Goal: Complete application form

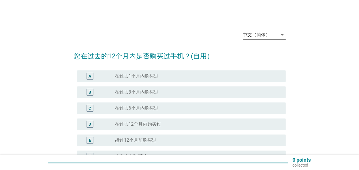
click at [267, 35] on div "中文（简体）" at bounding box center [256, 34] width 27 height 5
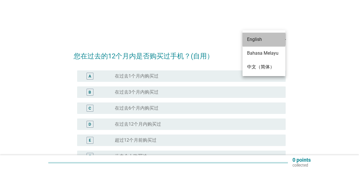
click at [267, 42] on div "English" at bounding box center [264, 39] width 34 height 7
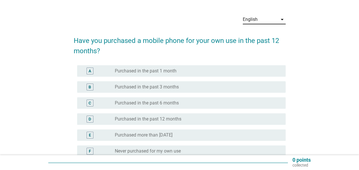
scroll to position [29, 0]
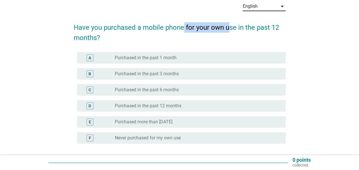
drag, startPoint x: 182, startPoint y: 25, endPoint x: 229, endPoint y: 28, distance: 46.6
click at [229, 28] on h2 "Have you purchased a mobile phone for your own use in the past 12 months?" at bounding box center [180, 30] width 212 height 26
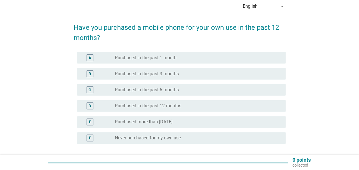
drag, startPoint x: 229, startPoint y: 28, endPoint x: 203, endPoint y: 39, distance: 28.0
click at [203, 39] on h2 "Have you purchased a mobile phone for your own use in the past 12 months?" at bounding box center [180, 30] width 212 height 26
click at [190, 91] on div "radio_button_unchecked Purchased in the past 6 months" at bounding box center [196, 90] width 162 height 6
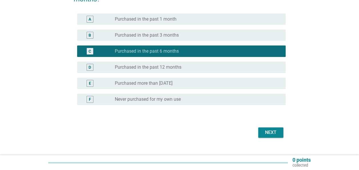
scroll to position [77, 0]
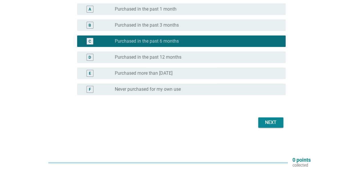
click at [269, 126] on button "Next" at bounding box center [270, 122] width 25 height 10
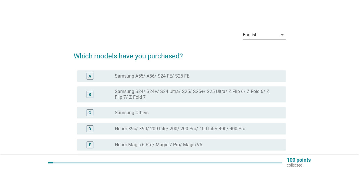
scroll to position [29, 0]
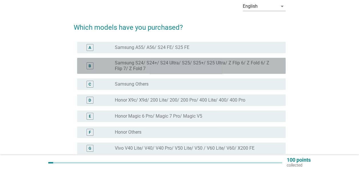
click at [241, 68] on label "Samsung S24/ S24+/ S24 Ultra/ S25/ S25+/ S25 Ultra/ Z Flip 6/ Z Fold 6/ Z Flip …" at bounding box center [196, 65] width 162 height 11
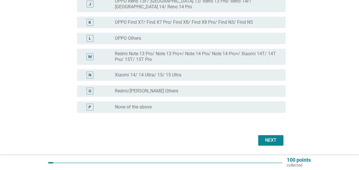
scroll to position [228, 0]
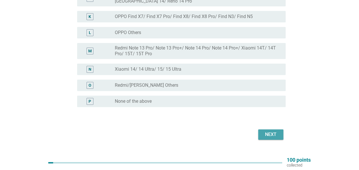
click at [275, 131] on div "Next" at bounding box center [271, 134] width 16 height 7
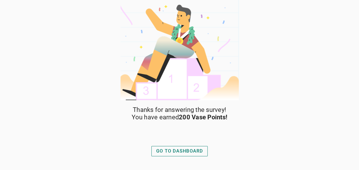
click at [199, 148] on div "GO TO DASHBOARD" at bounding box center [179, 150] width 47 height 7
